Goal: Information Seeking & Learning: Learn about a topic

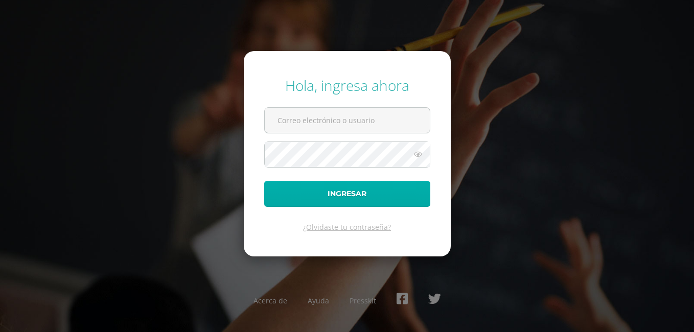
type input "[EMAIL_ADDRESS][DOMAIN_NAME]"
click at [333, 196] on button "Ingresar" at bounding box center [347, 194] width 166 height 26
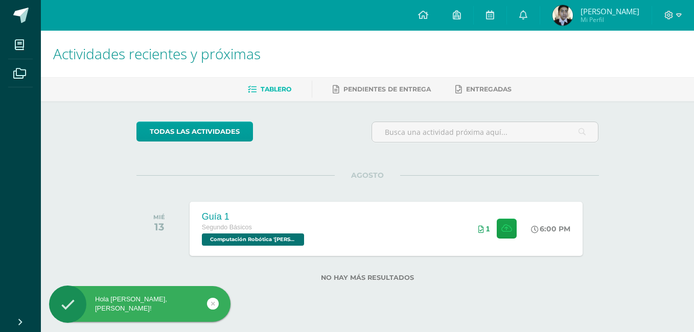
click at [634, 9] on span "Jose Alejandro" at bounding box center [610, 11] width 59 height 10
click at [670, 17] on icon at bounding box center [669, 15] width 9 height 9
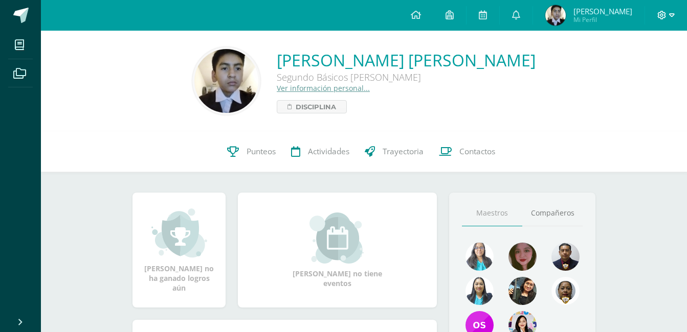
click at [673, 17] on icon at bounding box center [672, 15] width 6 height 9
click at [648, 66] on span "Cerrar sesión" at bounding box center [639, 70] width 46 height 10
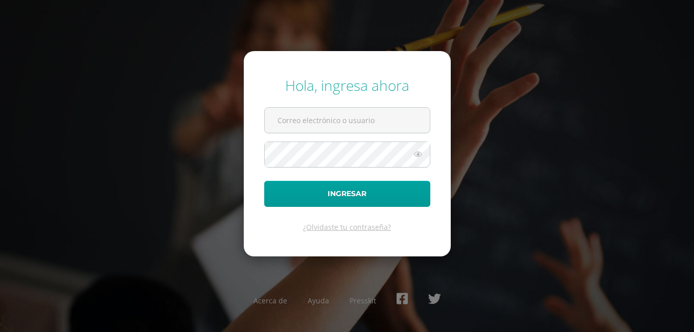
type input "COS00453@osoriosandoval.edu.gt"
click at [222, 183] on div "Hola, ingresa ahora COS00453@osoriosandoval.edu.gt Ingresar ¿Olvidaste tu contr…" at bounding box center [347, 166] width 660 height 197
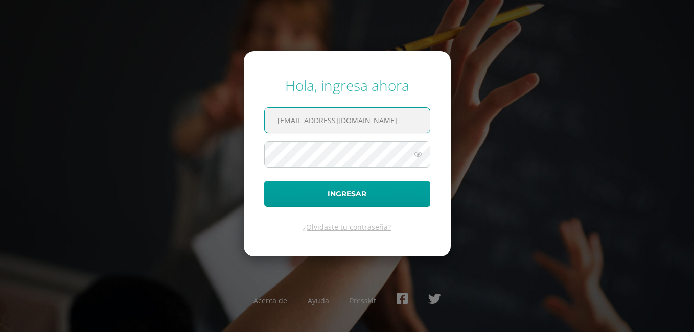
drag, startPoint x: 401, startPoint y: 118, endPoint x: 156, endPoint y: 151, distance: 246.6
click at [170, 149] on div "Hola, ingresa ahora COS00453@osoriosandoval.edu.gt Ingresar ¿Olvidaste tu contr…" at bounding box center [347, 166] width 660 height 197
click at [333, 112] on input "text" at bounding box center [347, 120] width 165 height 25
paste input "COS02025105@osoriosandoval.edu.gt"
type input "COS02025105@osoriosandoval.edu.gt"
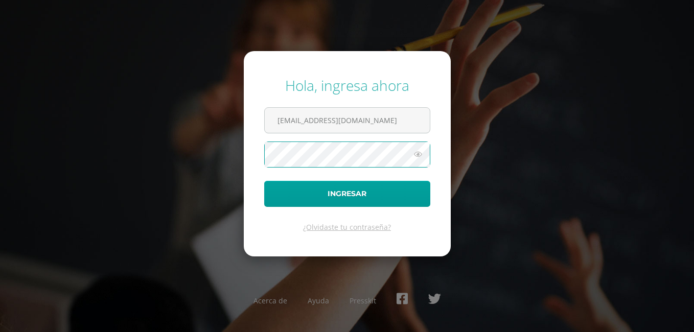
click at [264, 181] on button "Ingresar" at bounding box center [347, 194] width 166 height 26
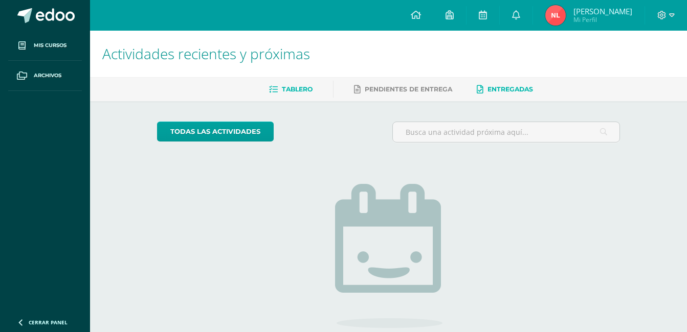
click at [497, 97] on link "Entregadas" at bounding box center [505, 89] width 56 height 16
click at [420, 14] on link at bounding box center [415, 15] width 35 height 31
click at [385, 88] on span "Pendientes de entrega" at bounding box center [408, 89] width 87 height 8
click at [518, 84] on link "Entregadas" at bounding box center [505, 89] width 56 height 16
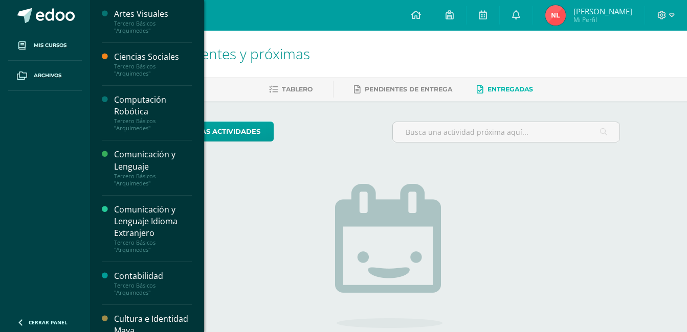
click at [177, 109] on div "Computación Robótica" at bounding box center [153, 106] width 78 height 24
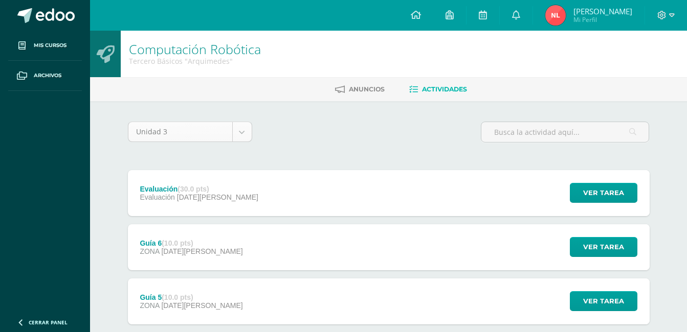
click at [243, 134] on body "Mis cursos Archivos Cerrar panel Artes Visuales Tercero Básicos "[PERSON_NAME]"…" at bounding box center [343, 332] width 687 height 664
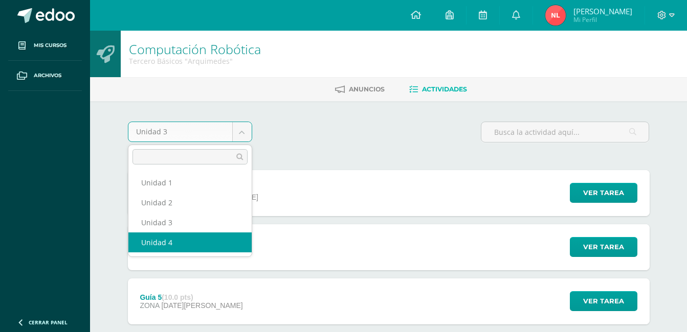
select select "Unidad 4"
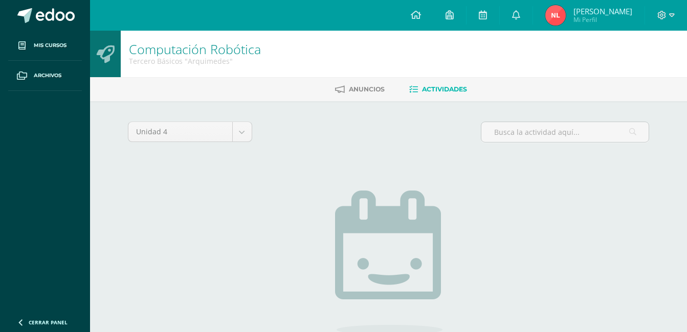
click at [253, 142] on div "Unidad 4 Unidad 1 Unidad 2 Unidad 3 Unidad 4" at bounding box center [190, 136] width 132 height 29
click at [240, 137] on body "Mis cursos Archivos Cerrar panel Artes Visuales Tercero Básicos "[PERSON_NAME]"…" at bounding box center [343, 220] width 687 height 440
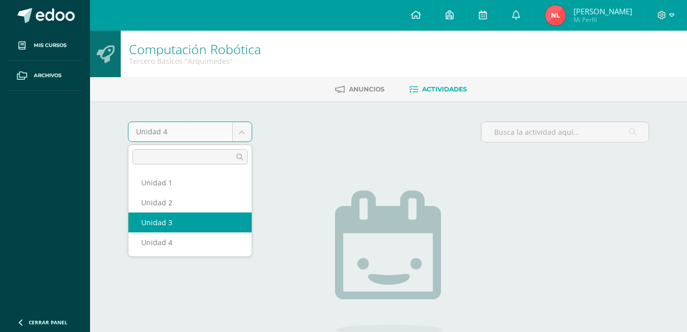
select select "Unidad 3"
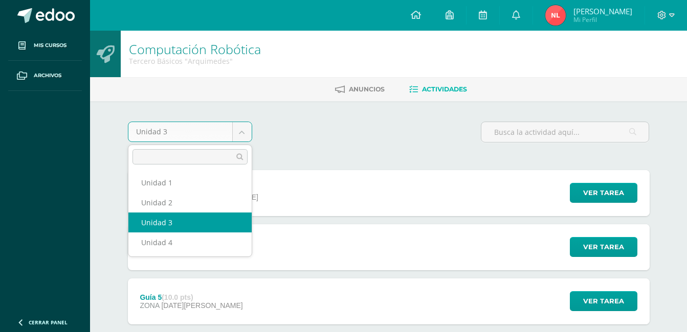
click at [236, 127] on body "Mis cursos Archivos Cerrar panel Artes Visuales Tercero Básicos "Arquimedes" Ci…" at bounding box center [343, 332] width 687 height 664
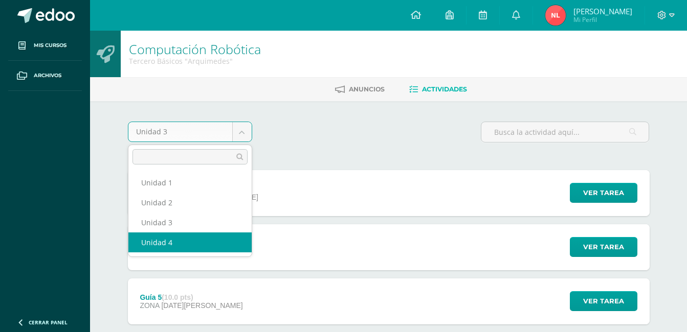
select select "Unidad 4"
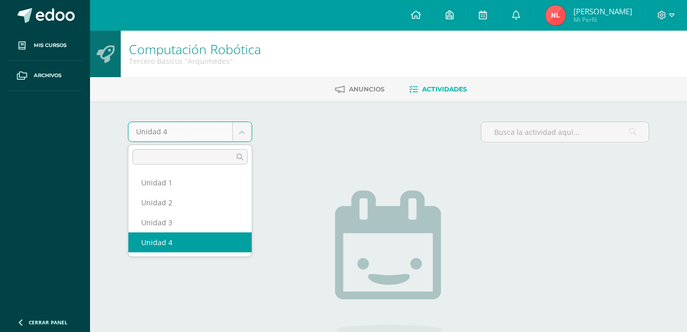
click at [236, 135] on body "Mis cursos Archivos Cerrar panel Artes Visuales Tercero Básicos "Arquimedes" Ci…" at bounding box center [343, 220] width 687 height 440
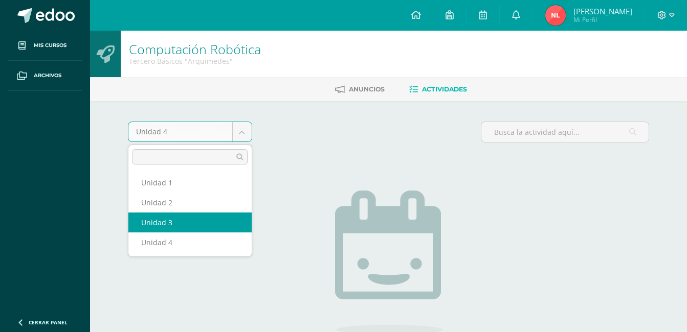
select select "Unidad 3"
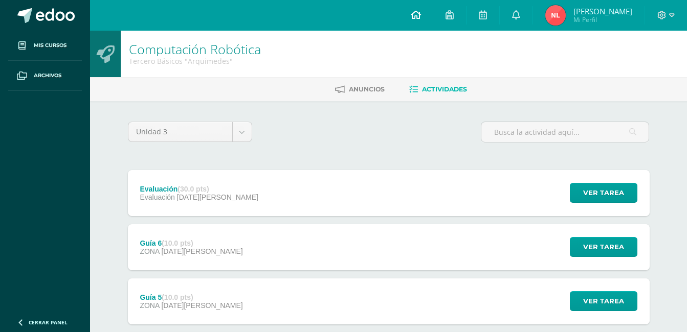
click at [415, 27] on link at bounding box center [415, 15] width 35 height 31
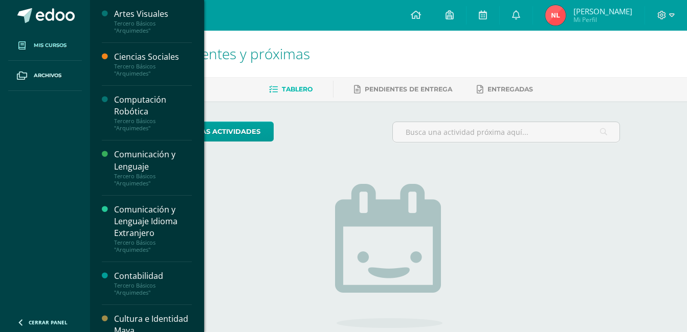
click at [73, 40] on link "Mis cursos" at bounding box center [45, 46] width 74 height 30
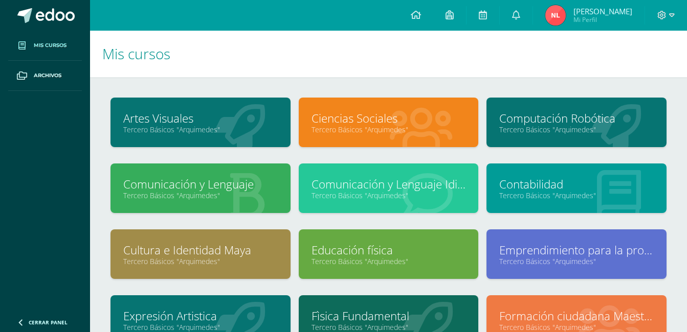
click at [570, 114] on link "Computación Robótica" at bounding box center [576, 118] width 154 height 16
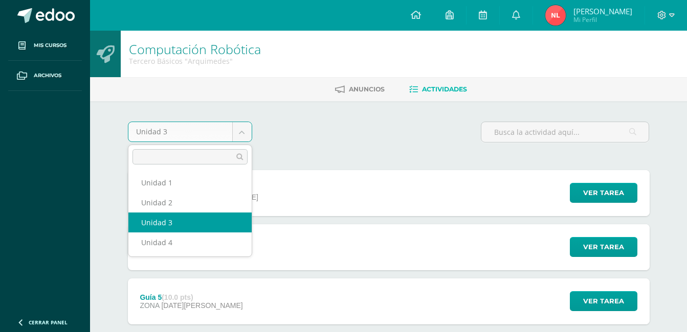
click at [229, 134] on body "Mis cursos Archivos Cerrar panel Artes Visuales Tercero Básicos "[PERSON_NAME]"…" at bounding box center [343, 332] width 687 height 664
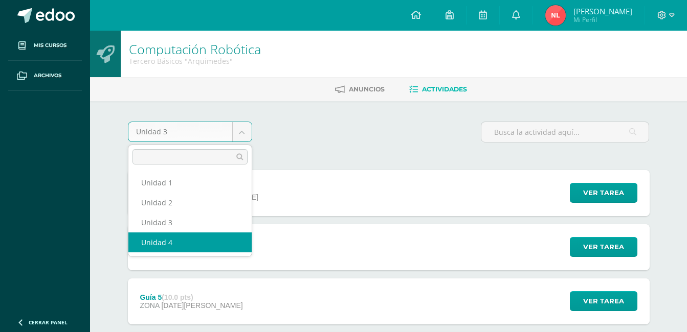
select select "Unidad 4"
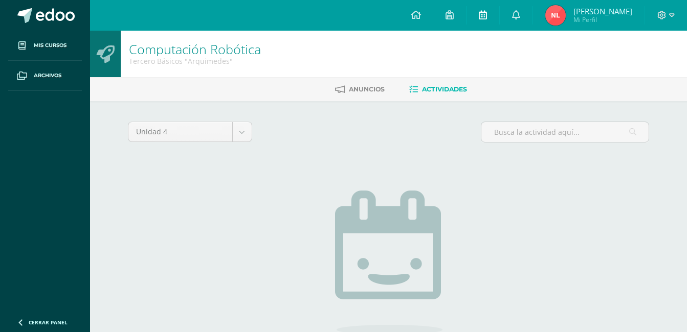
click at [488, 7] on link at bounding box center [482, 15] width 33 height 31
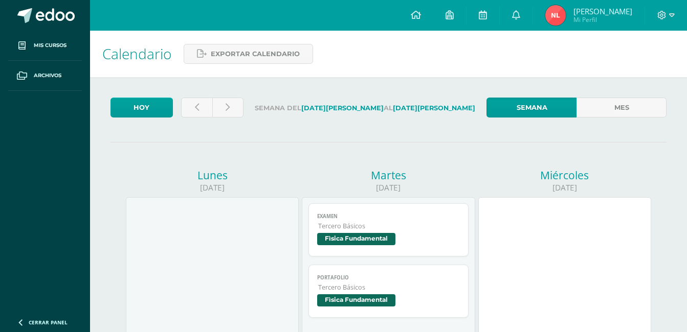
click at [507, 12] on link at bounding box center [516, 15] width 33 height 31
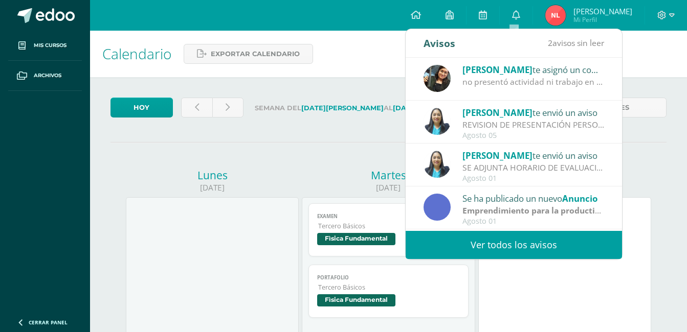
scroll to position [1, 0]
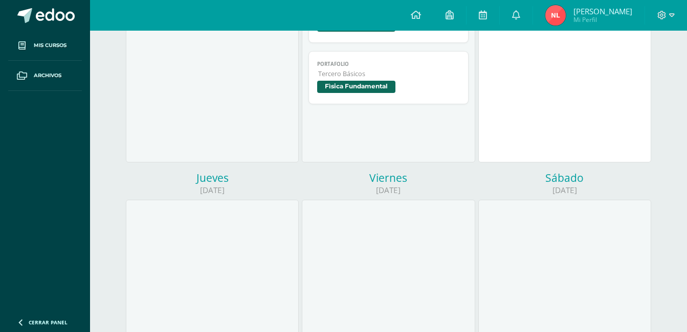
scroll to position [0, 0]
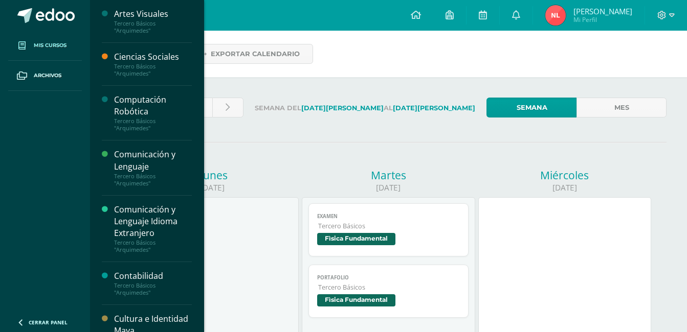
click at [36, 38] on link "Mis cursos" at bounding box center [45, 46] width 74 height 30
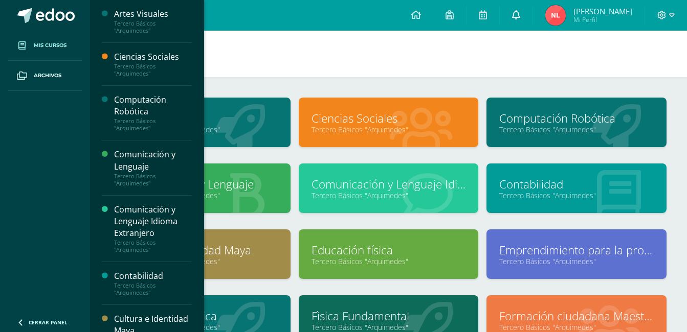
drag, startPoint x: 497, startPoint y: 12, endPoint x: 514, endPoint y: 2, distance: 20.2
click at [514, 2] on link at bounding box center [516, 15] width 33 height 31
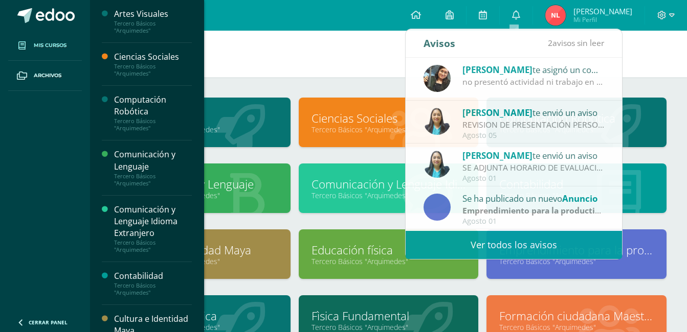
click at [339, 60] on h1 "Mis cursos" at bounding box center [388, 54] width 572 height 47
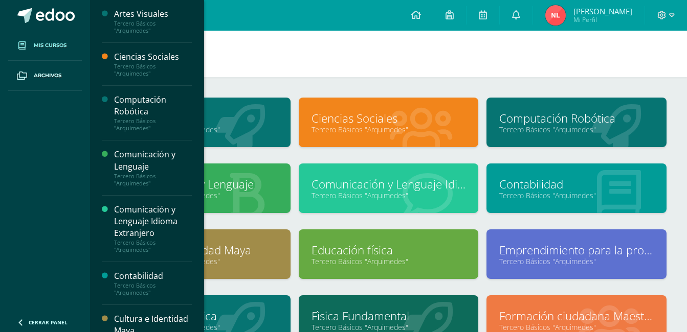
drag, startPoint x: 339, startPoint y: 60, endPoint x: 334, endPoint y: 57, distance: 6.0
click at [334, 57] on h1 "Mis cursos" at bounding box center [388, 54] width 572 height 47
drag, startPoint x: 334, startPoint y: 57, endPoint x: 307, endPoint y: 54, distance: 26.8
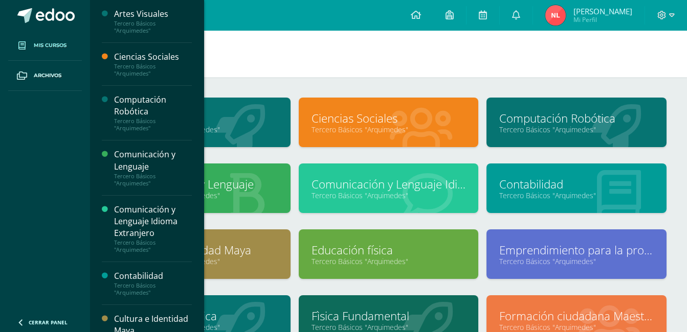
click at [307, 54] on h1 "Mis cursos" at bounding box center [388, 54] width 572 height 47
click at [420, 10] on link at bounding box center [415, 15] width 35 height 31
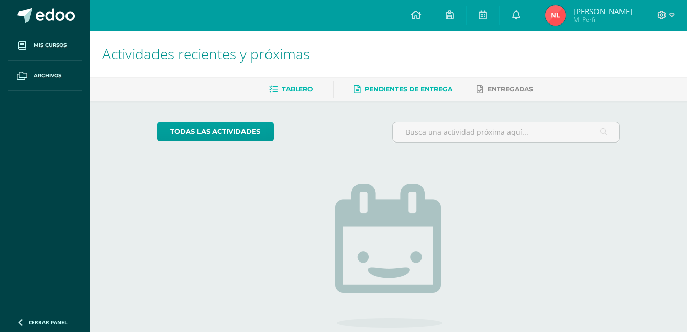
click at [435, 89] on span "Pendientes de entrega" at bounding box center [408, 89] width 87 height 8
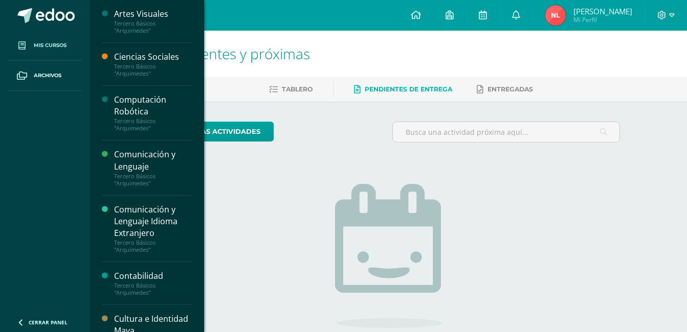
click at [48, 53] on link "Mis cursos" at bounding box center [45, 46] width 74 height 30
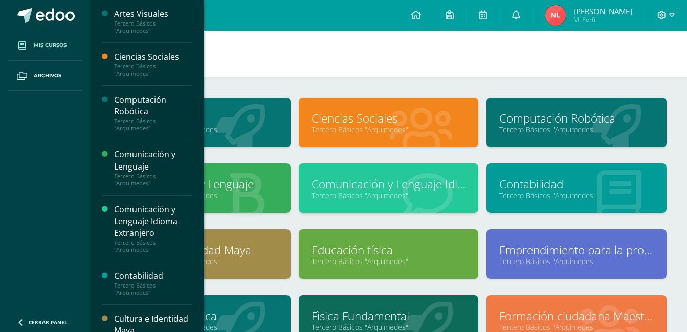
click at [543, 110] on link "Computación Robótica" at bounding box center [576, 118] width 154 height 16
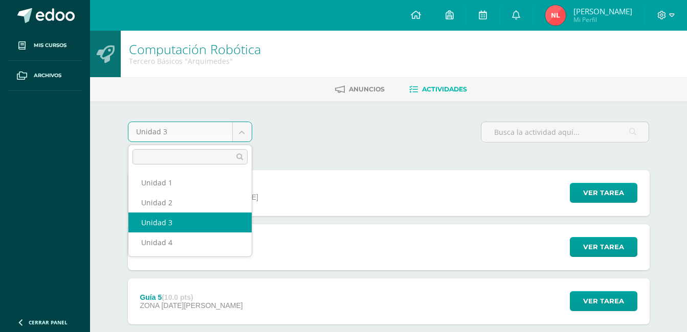
click at [231, 137] on body "Mis cursos Archivos Cerrar panel Artes Visuales Tercero Básicos "Arquimedes" Ci…" at bounding box center [343, 332] width 687 height 664
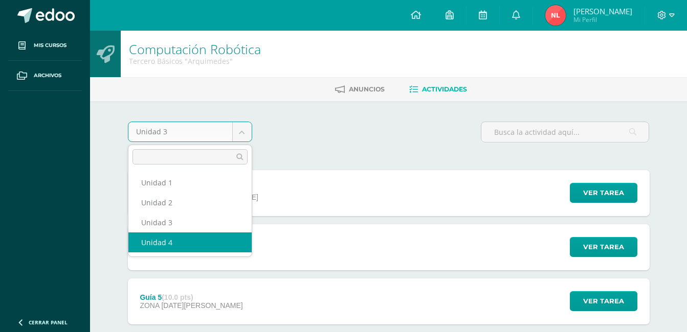
select select "Unidad 4"
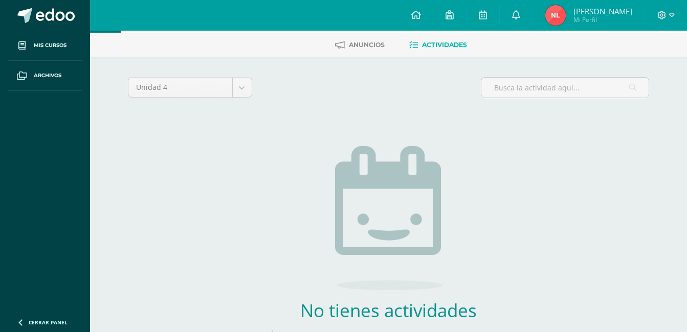
scroll to position [102, 0]
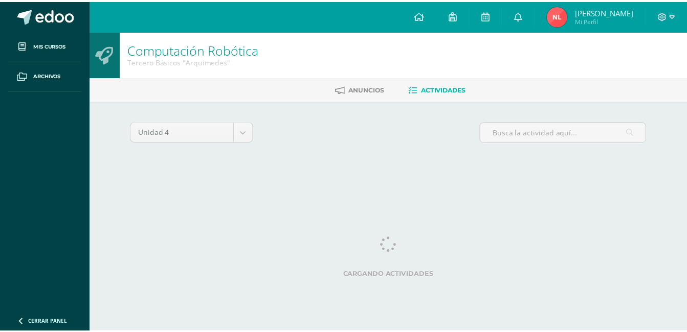
scroll to position [0, 4]
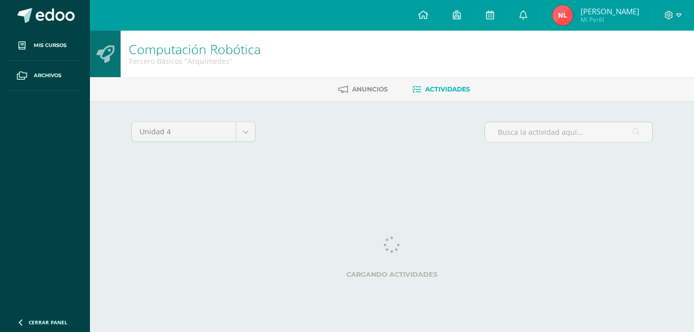
scroll to position [0, 4]
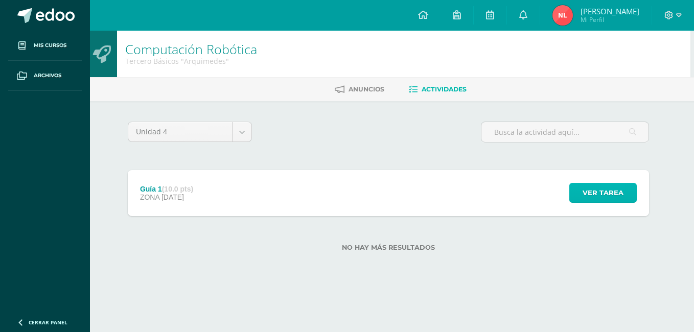
click at [631, 200] on button "Ver tarea" at bounding box center [604, 193] width 68 height 20
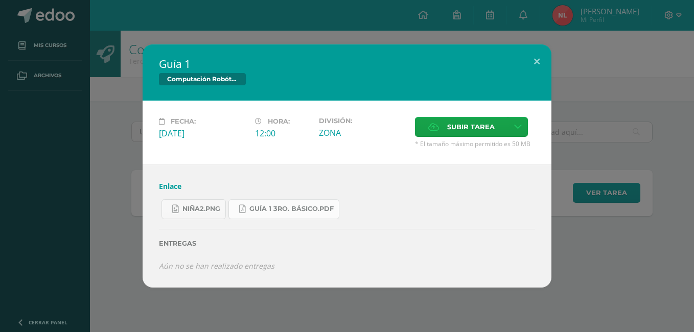
click at [288, 208] on span "Guía 1 3ro. Básico.pdf" at bounding box center [292, 209] width 84 height 8
click at [181, 207] on link "niña2.png" at bounding box center [194, 209] width 64 height 20
